Goal: Task Accomplishment & Management: Complete application form

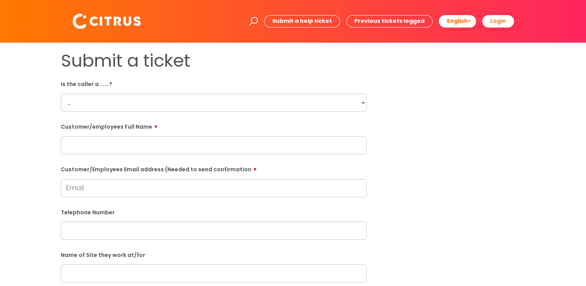
click at [115, 103] on select "... Citrus Customer Citrus Employee Contractor Supplier" at bounding box center [214, 103] width 306 height 18
select select "Citrus Employee"
click at [61, 94] on select "... Citrus Customer Citrus Employee Contractor Supplier" at bounding box center [214, 103] width 306 height 18
click at [127, 143] on input "text" at bounding box center [214, 145] width 306 height 18
paste input "Jessica Edwards"
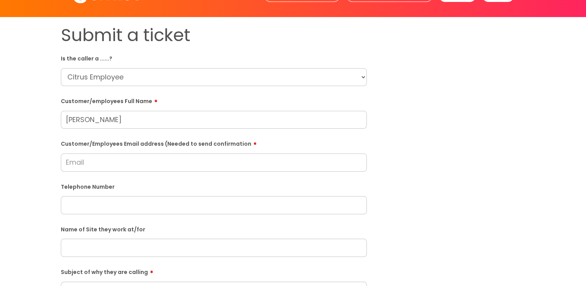
scroll to position [39, 0]
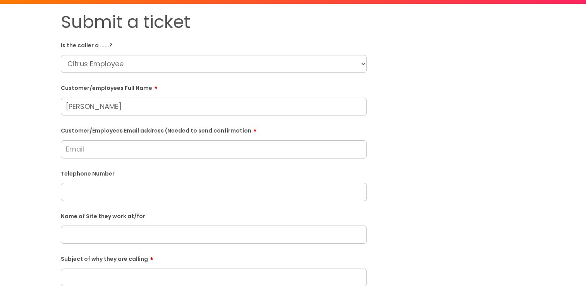
type input "Jessica Edwards"
click at [110, 189] on input "text" at bounding box center [214, 192] width 306 height 18
paste input "07400087415"
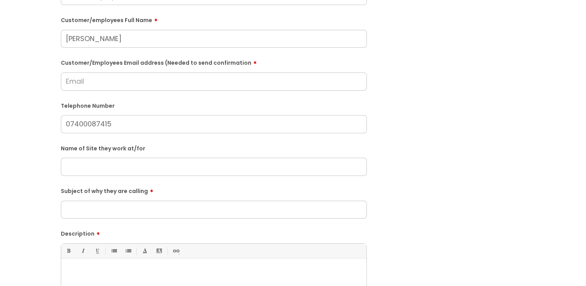
scroll to position [116, 0]
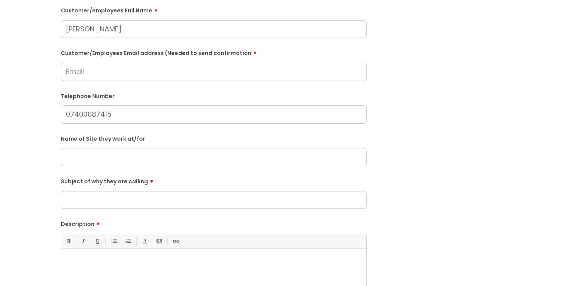
type input "07400087415"
click at [98, 156] on input "text" at bounding box center [214, 157] width 306 height 18
type input "Newlands Primary Acadamy"
click at [194, 196] on input "Subject of why they are calling" at bounding box center [214, 200] width 306 height 18
type input "Clocking in"
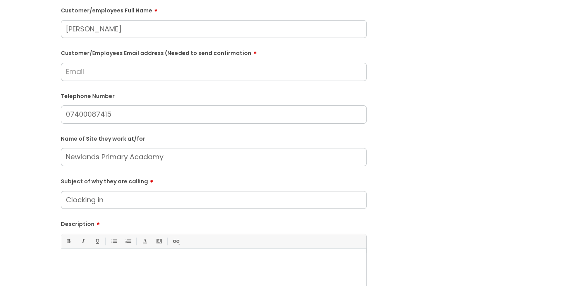
click at [138, 260] on p at bounding box center [214, 262] width 294 height 7
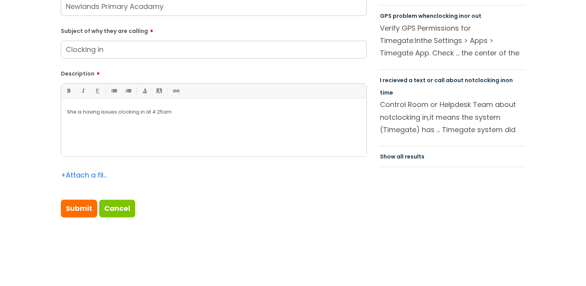
scroll to position [271, 0]
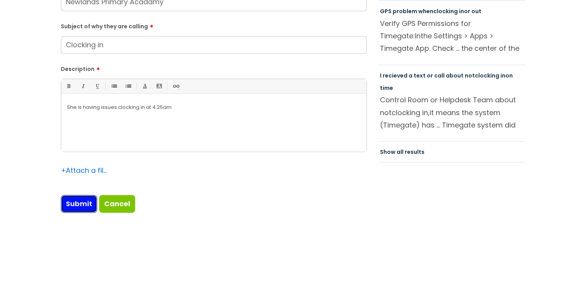
click at [86, 200] on input "Submit" at bounding box center [79, 204] width 36 height 18
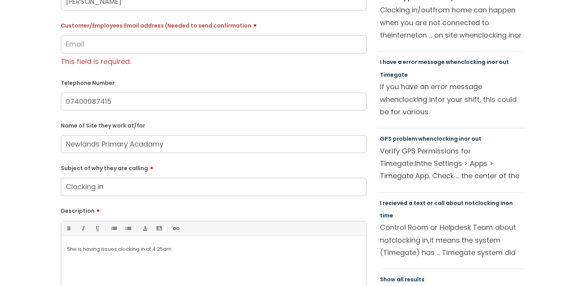
scroll to position [130, 0]
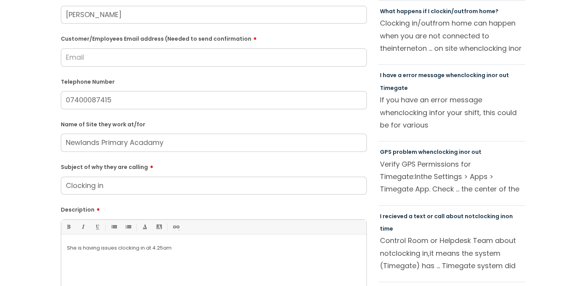
click at [105, 61] on input "Customer/Employees Email address (Needed to send confirmation" at bounding box center [214, 57] width 306 height 18
paste input "jedwards10600@gmail.com"
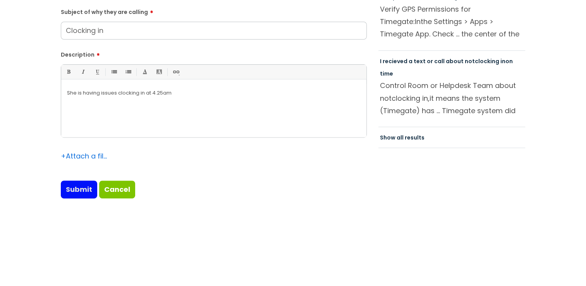
type input "jedwards10600@gmail.com"
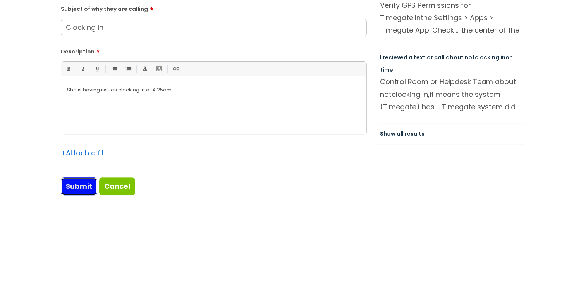
click at [67, 194] on input "Submit" at bounding box center [79, 186] width 36 height 18
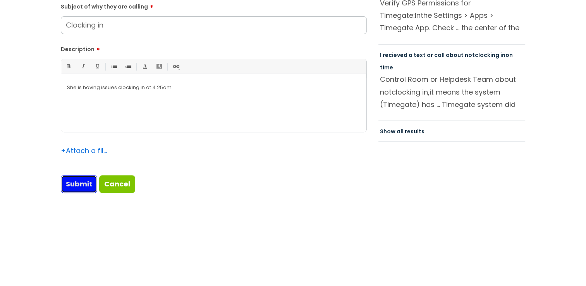
type input "Please Wait..."
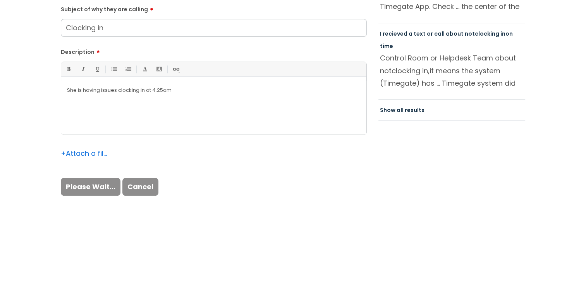
scroll to position [316, 0]
